Goal: Find contact information: Obtain details needed to contact an individual or organization

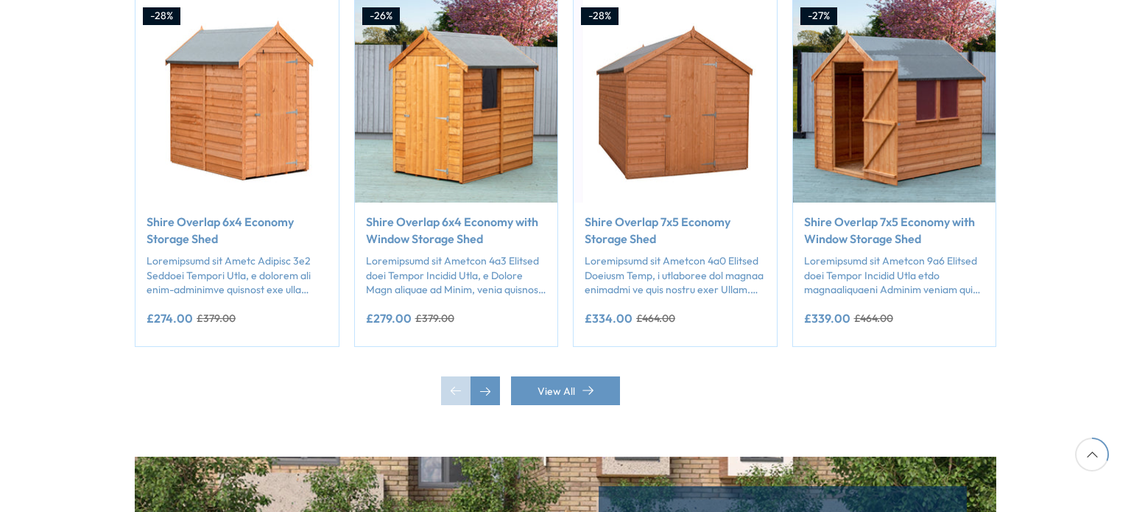
scroll to position [0, 9310]
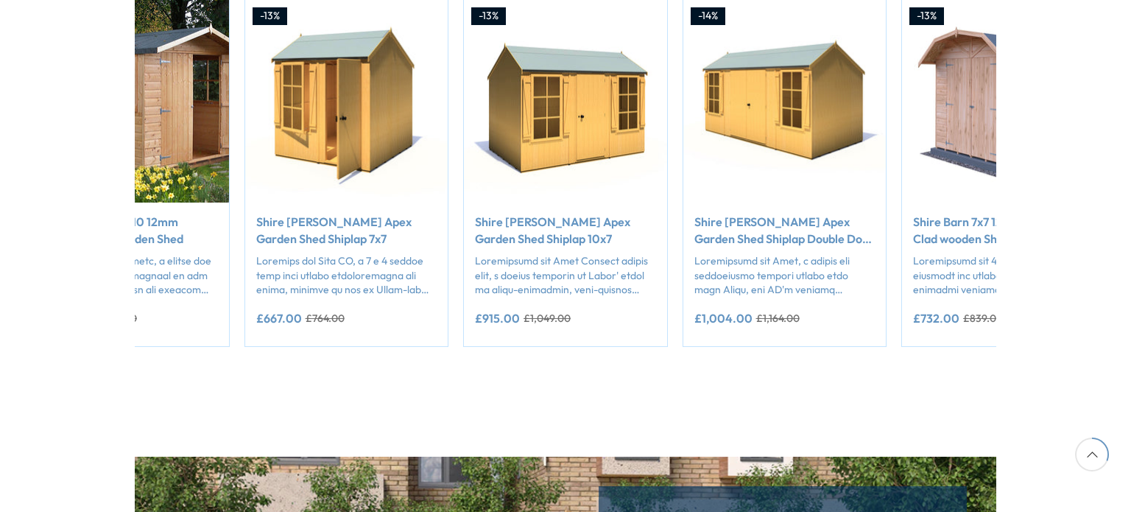
click at [475, 150] on img "45 / 50" at bounding box center [565, 101] width 203 height 203
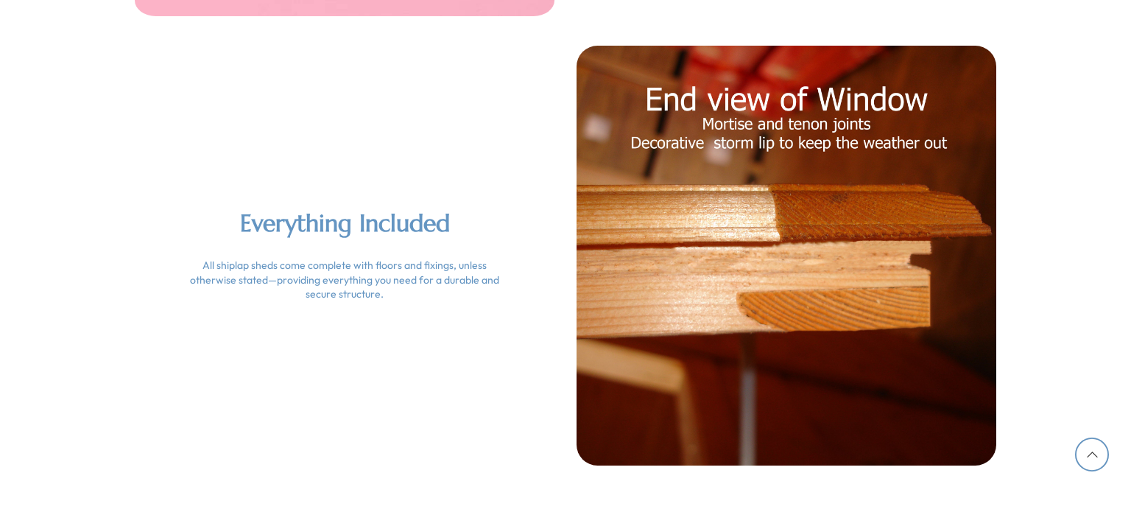
scroll to position [3214, 0]
